Goal: Check status: Check status

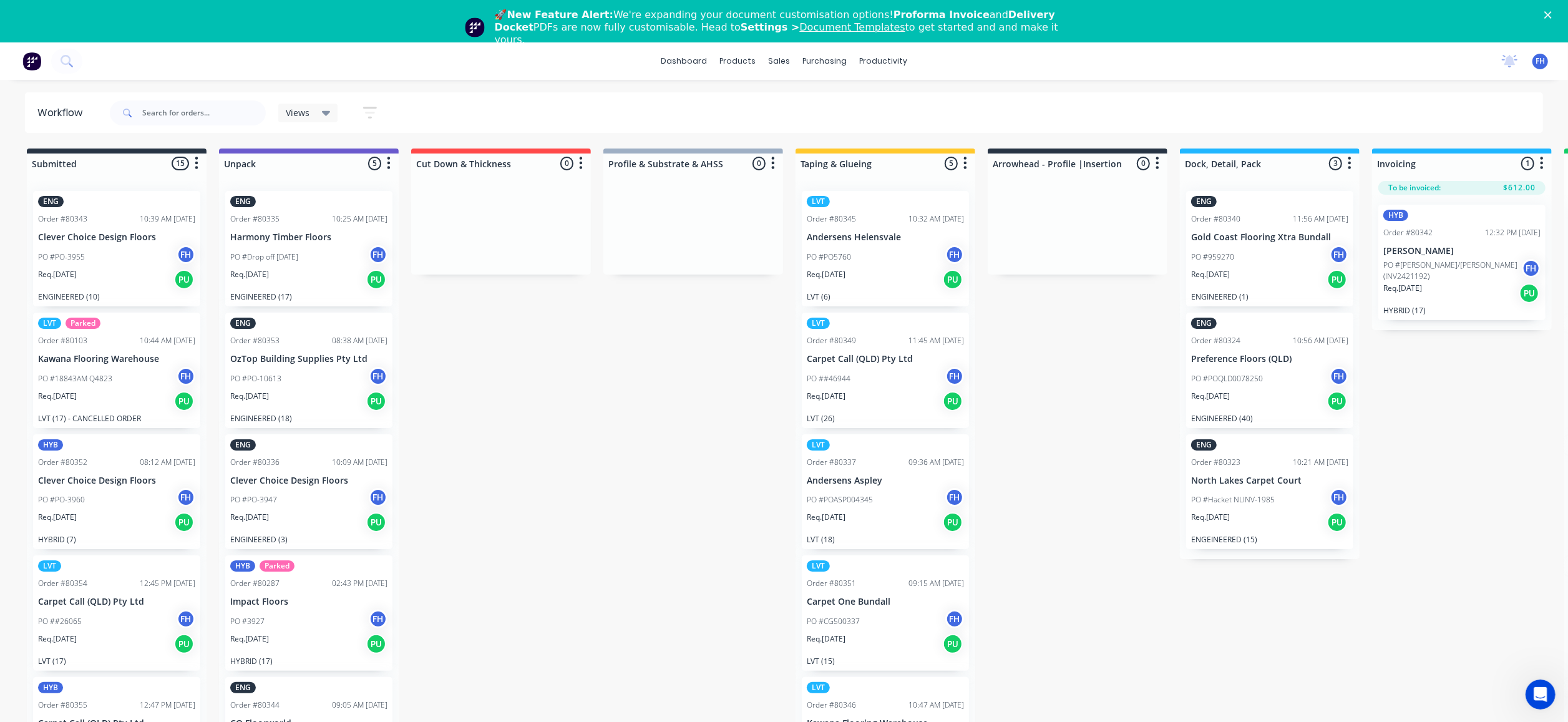
scroll to position [29, 0]
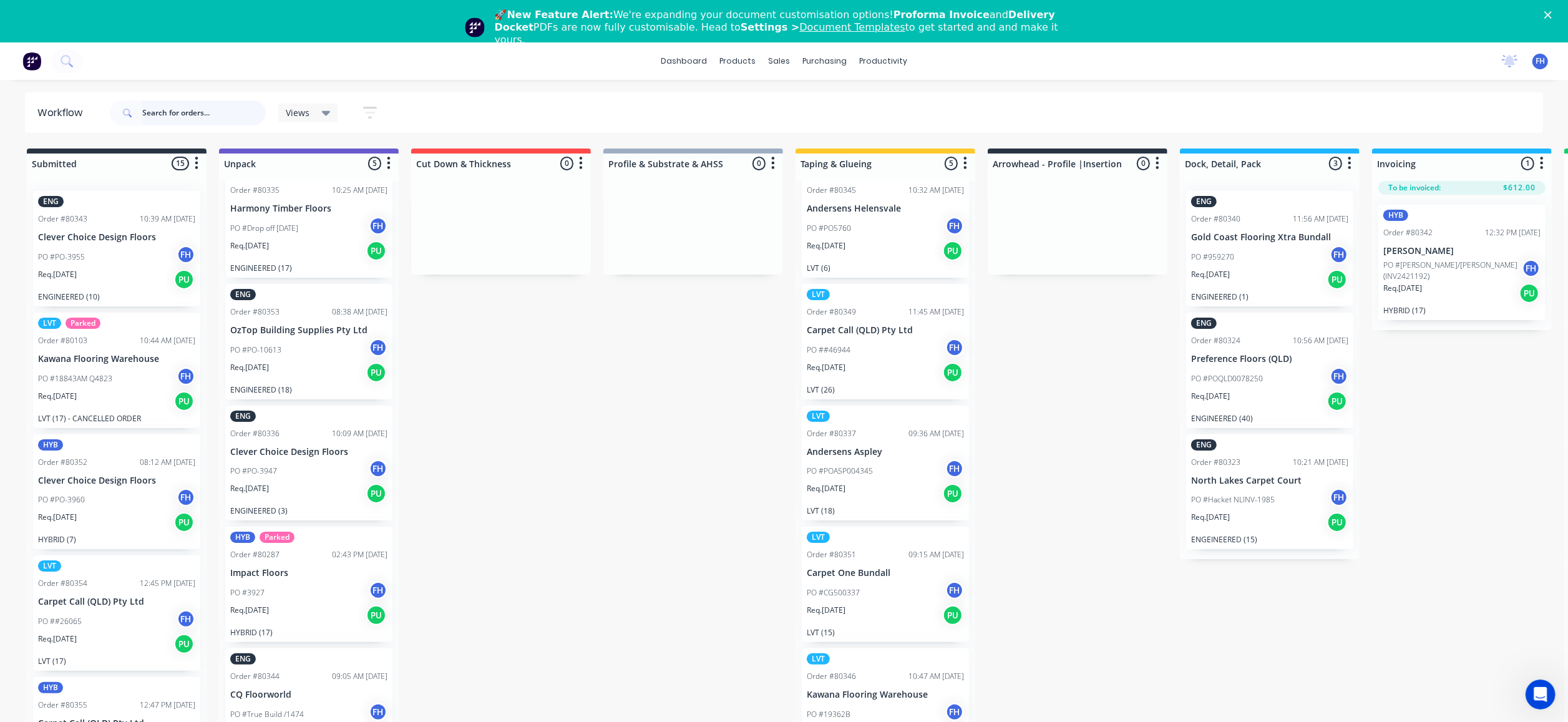
click at [152, 114] on input "text" at bounding box center [204, 112] width 124 height 25
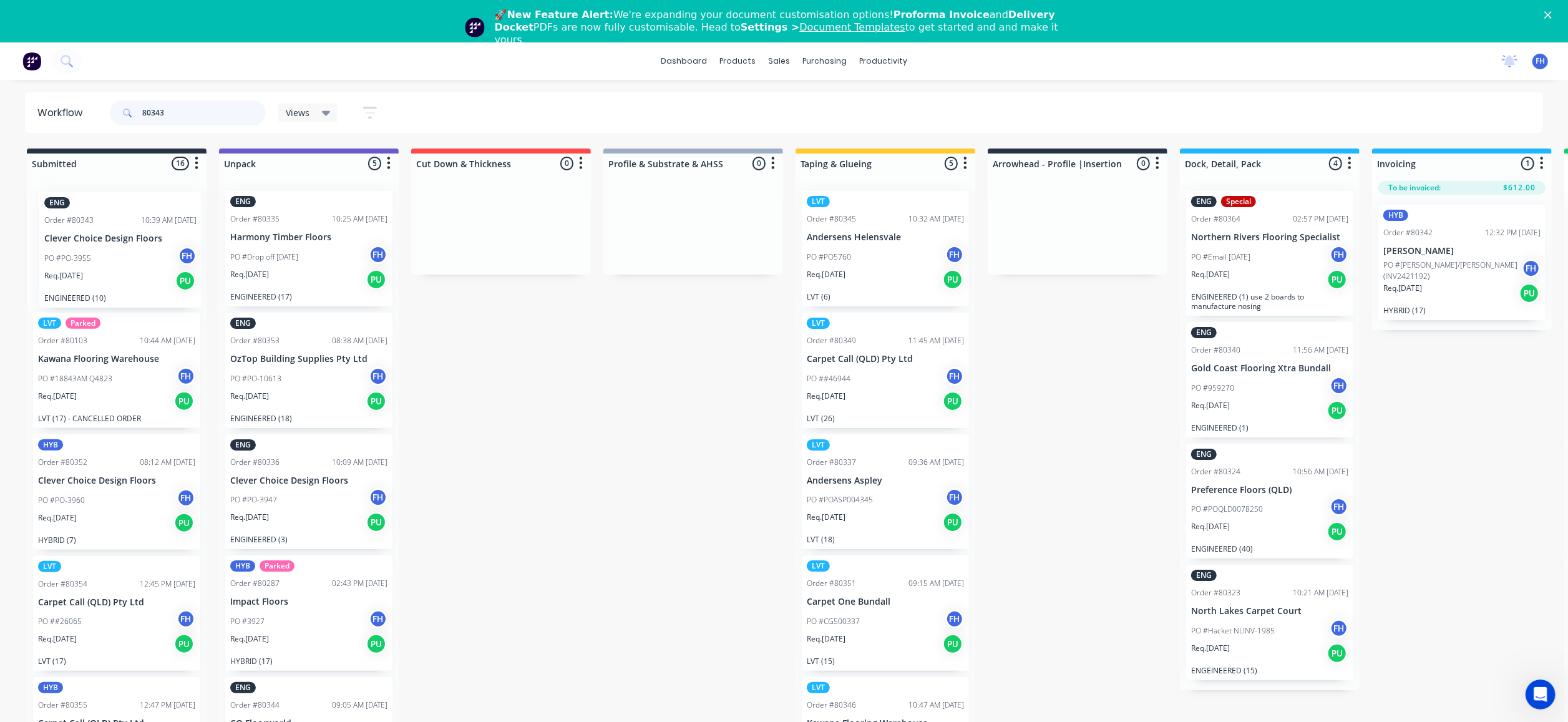
drag, startPoint x: 91, startPoint y: 293, endPoint x: 127, endPoint y: 321, distance: 45.6
click at [127, 321] on div "ENG Order #80343 10:39 AM [DATE] Clever Choice Design Floors PO #PO-3955 FH Req…" at bounding box center [117, 467] width 180 height 573
click at [165, 108] on input "80343" at bounding box center [204, 112] width 124 height 25
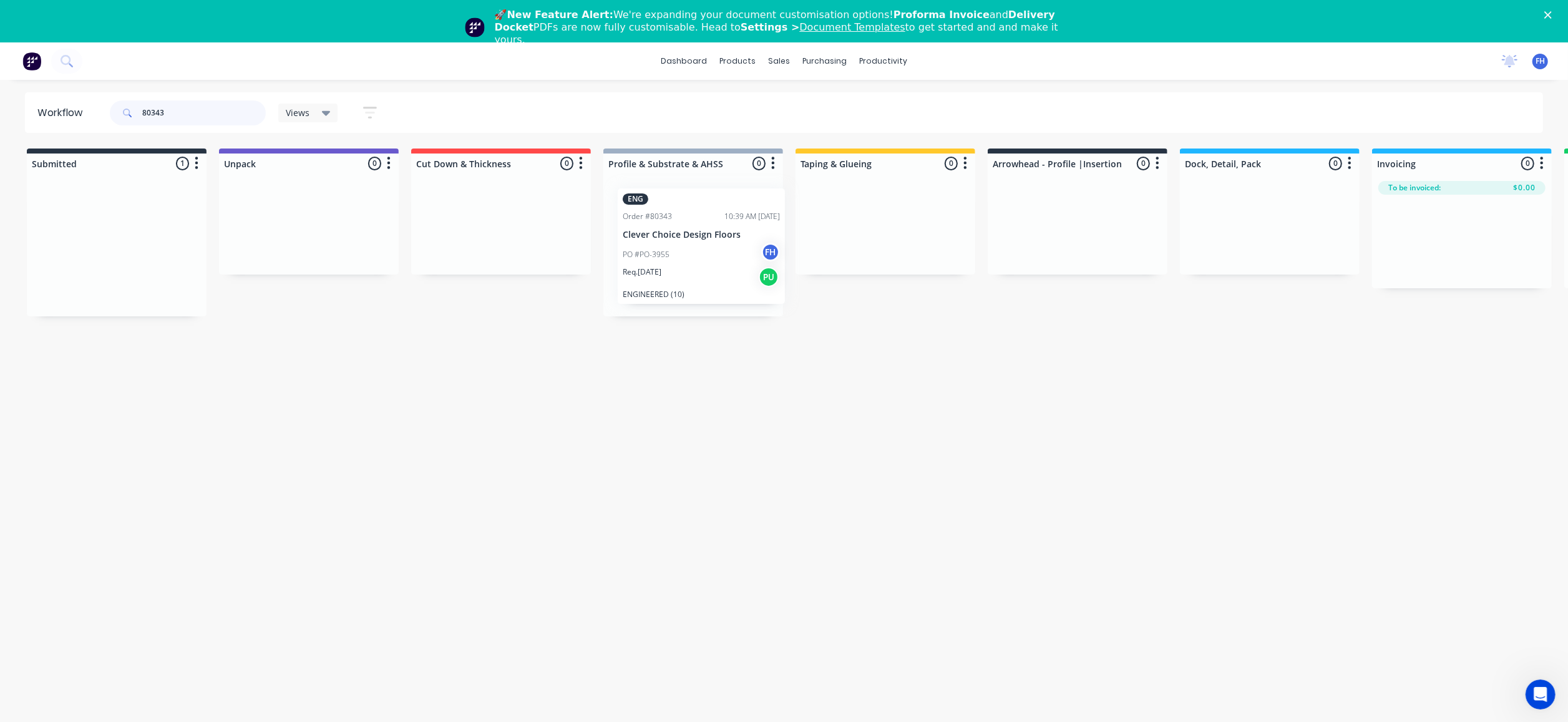
drag, startPoint x: 78, startPoint y: 246, endPoint x: 661, endPoint y: 237, distance: 583.1
click at [664, 244] on div "Submitted 1 Summaries Total order value Invoiced to date To be invoiced ENG Ord…" at bounding box center [1122, 232] width 2262 height 168
type input "8"
drag, startPoint x: 86, startPoint y: 271, endPoint x: 661, endPoint y: 295, distance: 575.5
click at [672, 287] on div "Submitted 1 Summaries Total order value Invoiced to date To be invoiced ENG Ord…" at bounding box center [1122, 232] width 2262 height 168
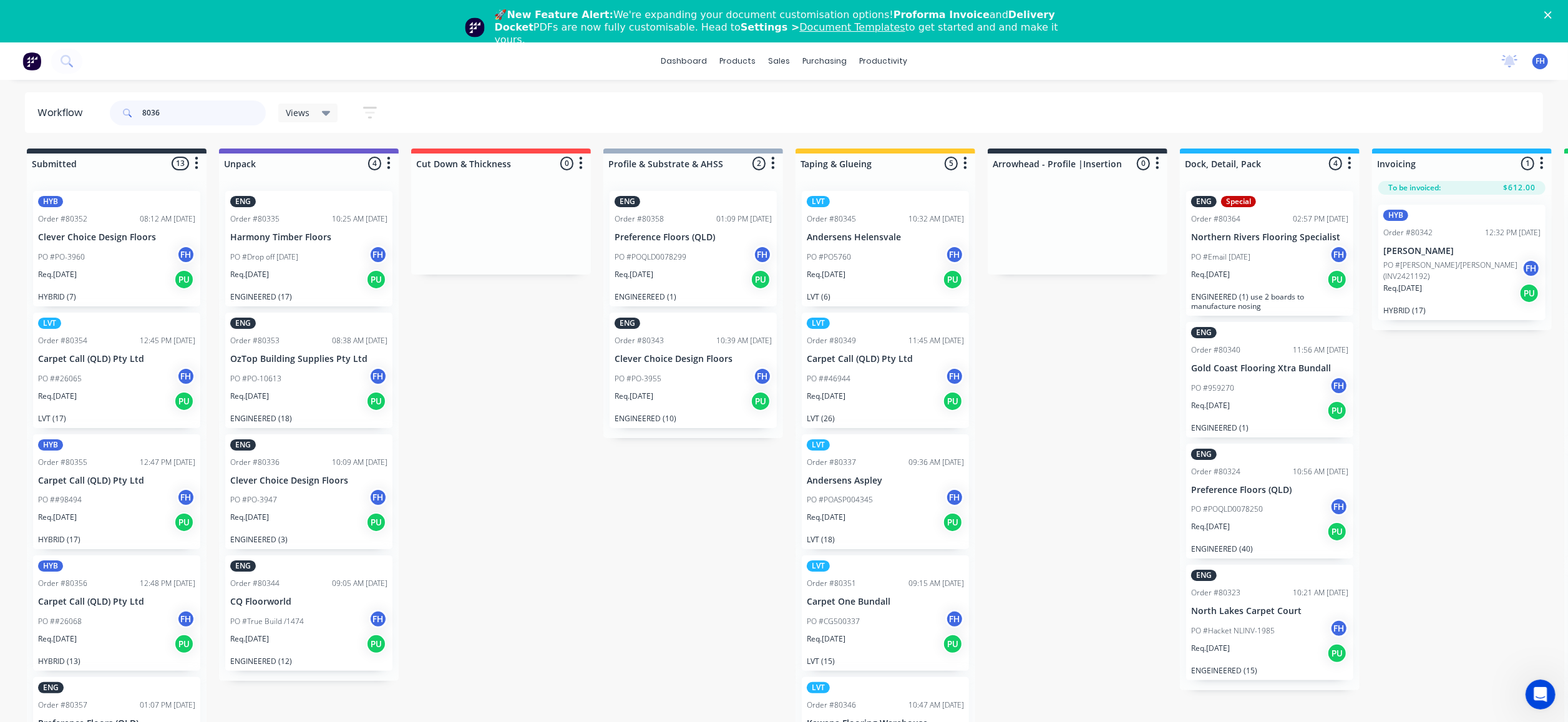
type input "80365"
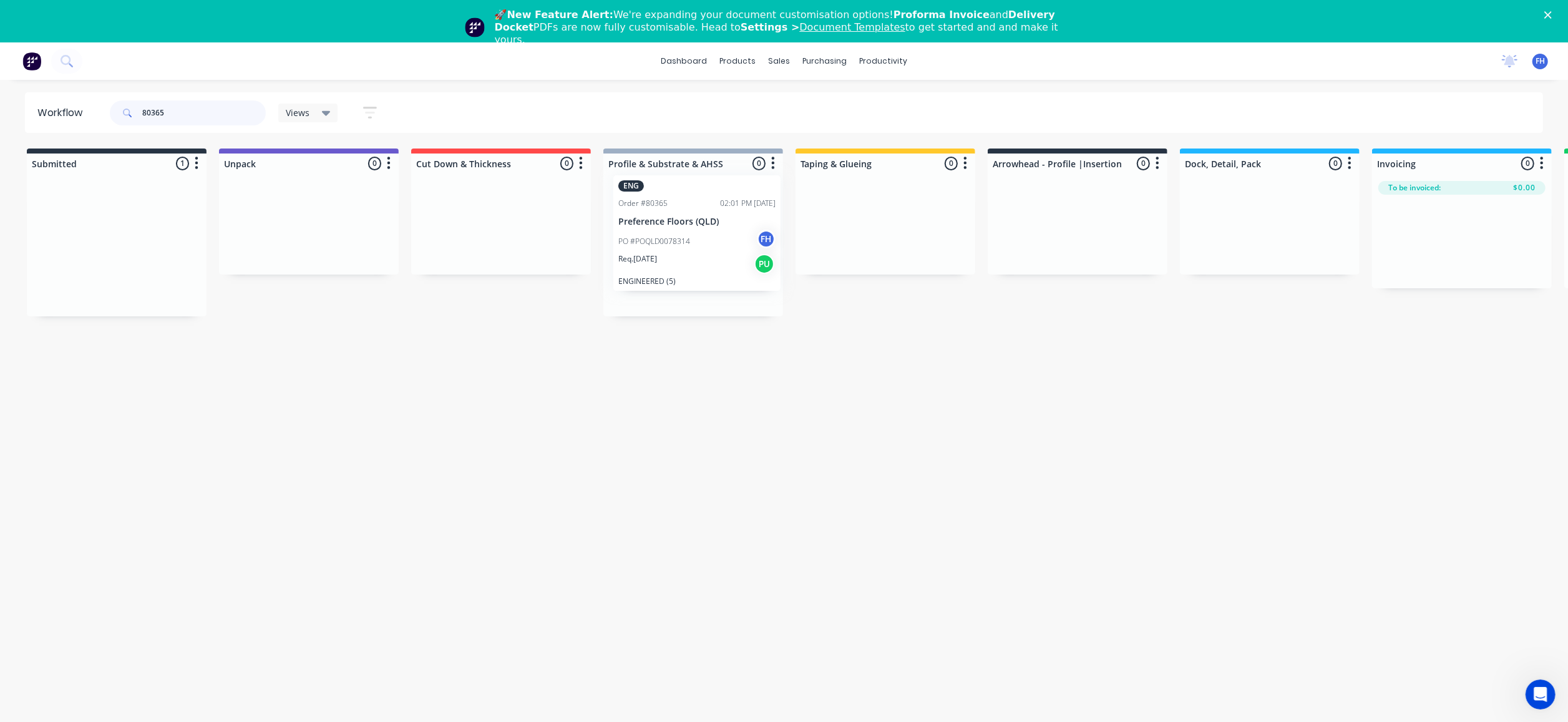
drag, startPoint x: 82, startPoint y: 275, endPoint x: 600, endPoint y: 301, distance: 518.7
click at [663, 263] on div "Submitted 1 Summaries Total order value Invoiced to date To be invoiced ENG Ord…" at bounding box center [1122, 232] width 2262 height 168
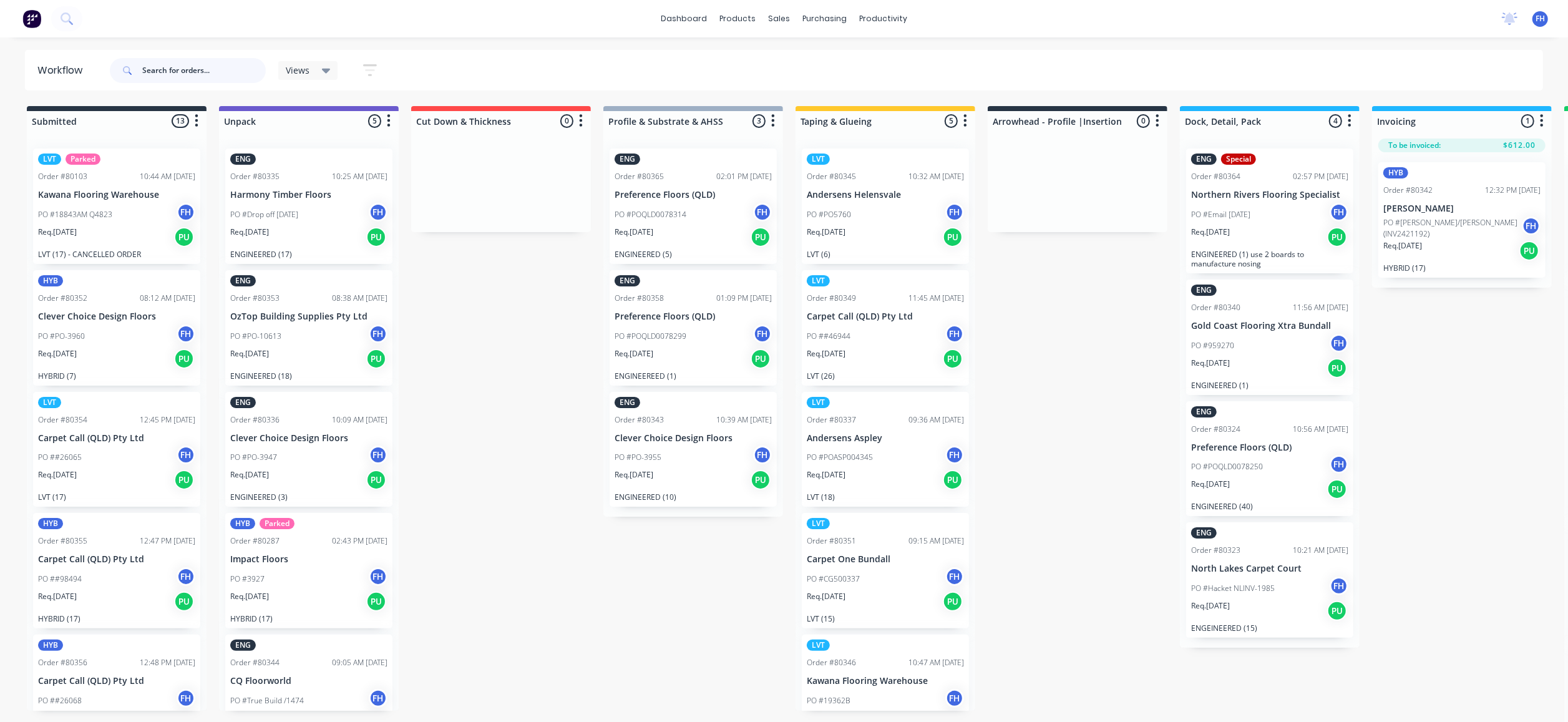
click at [162, 71] on input "text" at bounding box center [204, 70] width 124 height 25
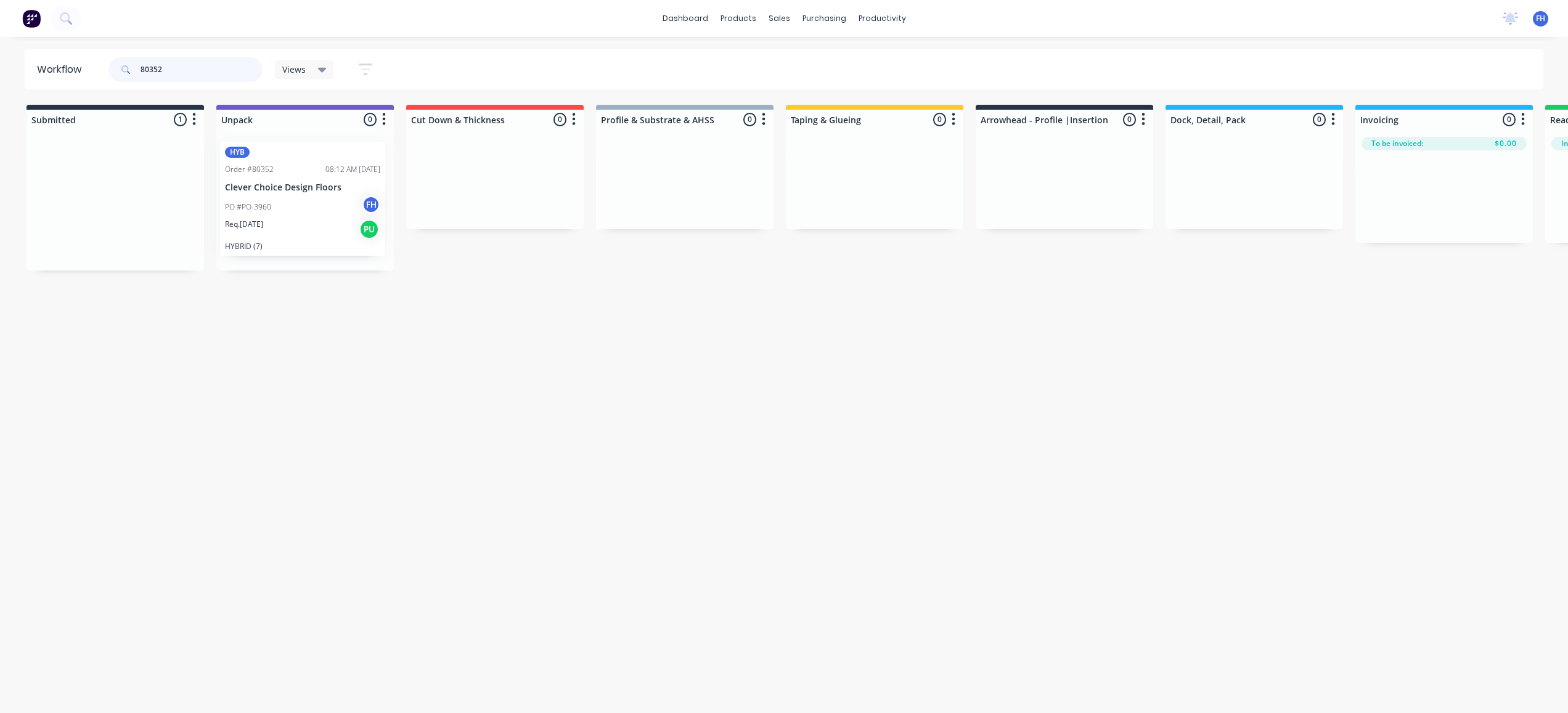
drag, startPoint x: 77, startPoint y: 215, endPoint x: 262, endPoint y: 206, distance: 185.2
click at [262, 206] on div "Submitted 1 Summaries Total order value Invoiced to date To be invoiced HYB Ord…" at bounding box center [1108, 188] width 2234 height 166
drag, startPoint x: 74, startPoint y: 217, endPoint x: 647, endPoint y: 209, distance: 573.1
click at [649, 200] on div "Submitted 1 Summaries Total order value Invoiced to date To be invoiced ENG Ord…" at bounding box center [1108, 188] width 2234 height 166
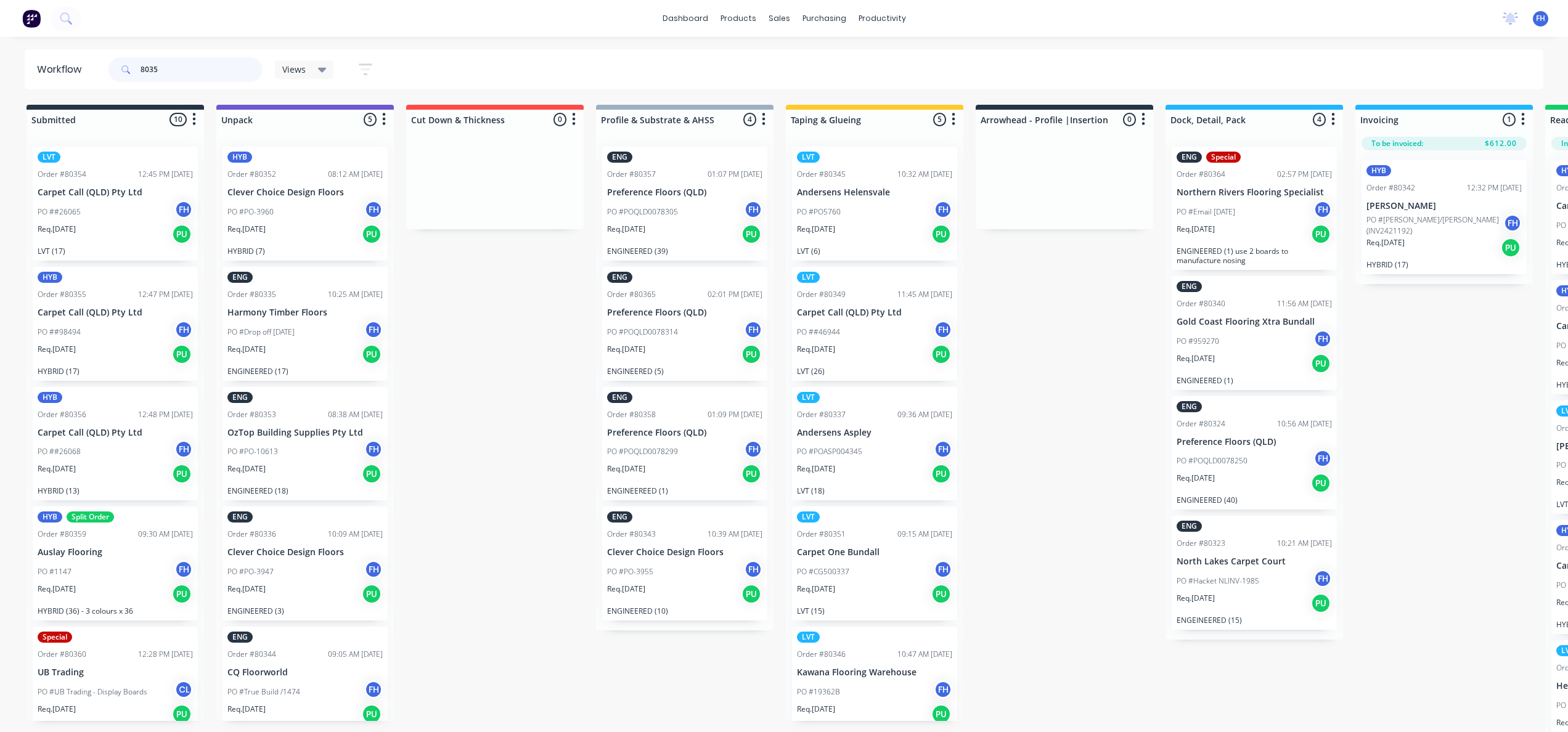
type input "80350"
